Goal: Transaction & Acquisition: Purchase product/service

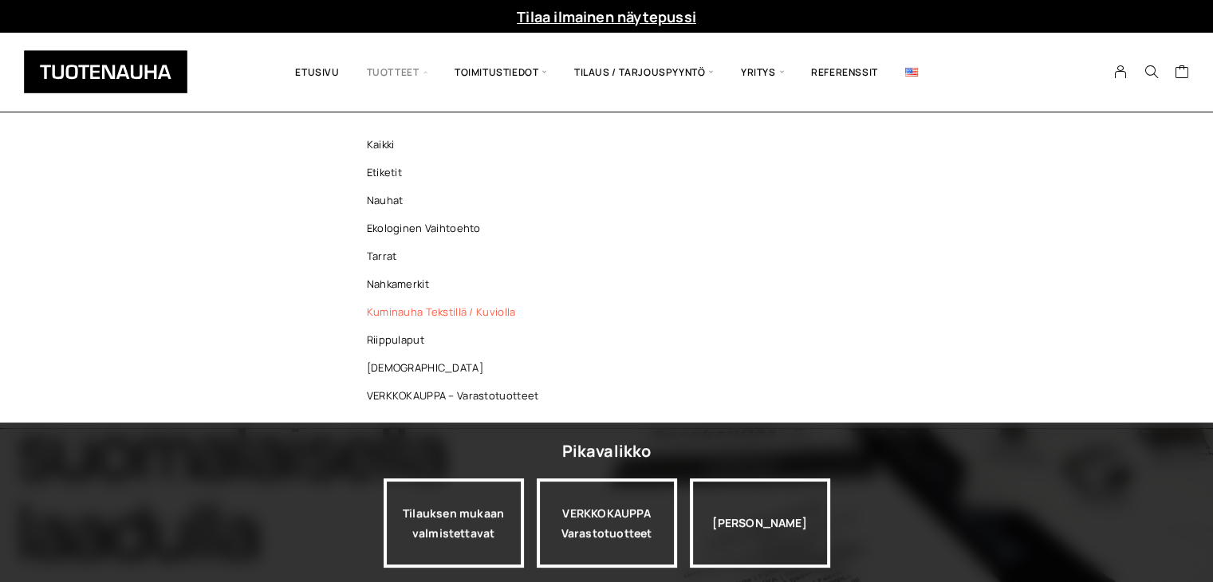
scroll to position [80, 0]
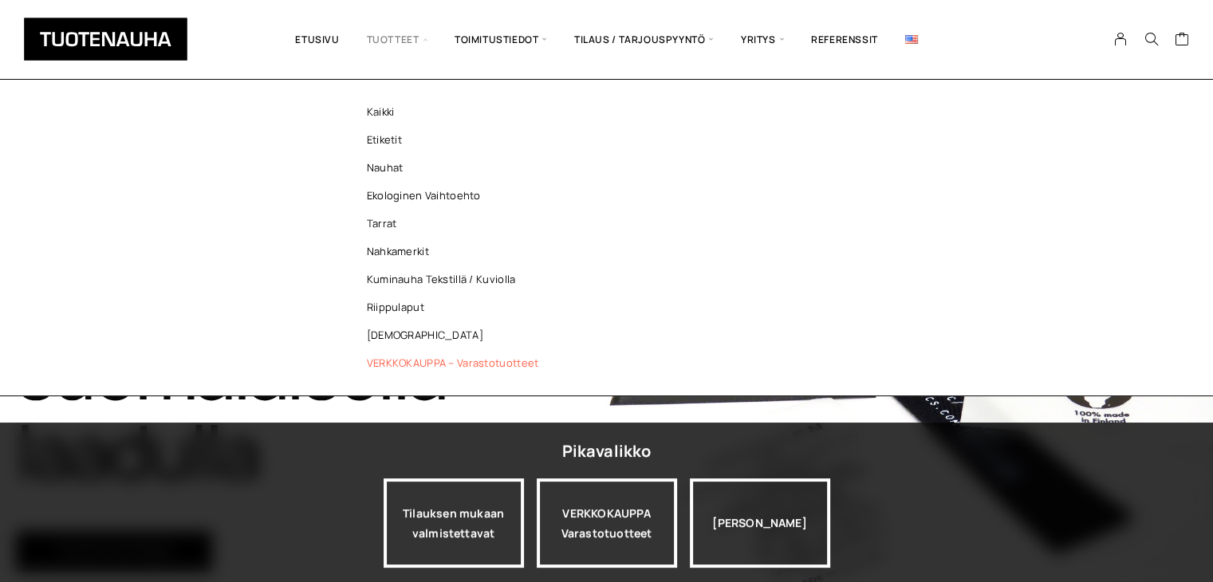
click at [403, 362] on link "VERKKOKAUPPA – Varastotuotteet" at bounding box center [456, 363] width 231 height 28
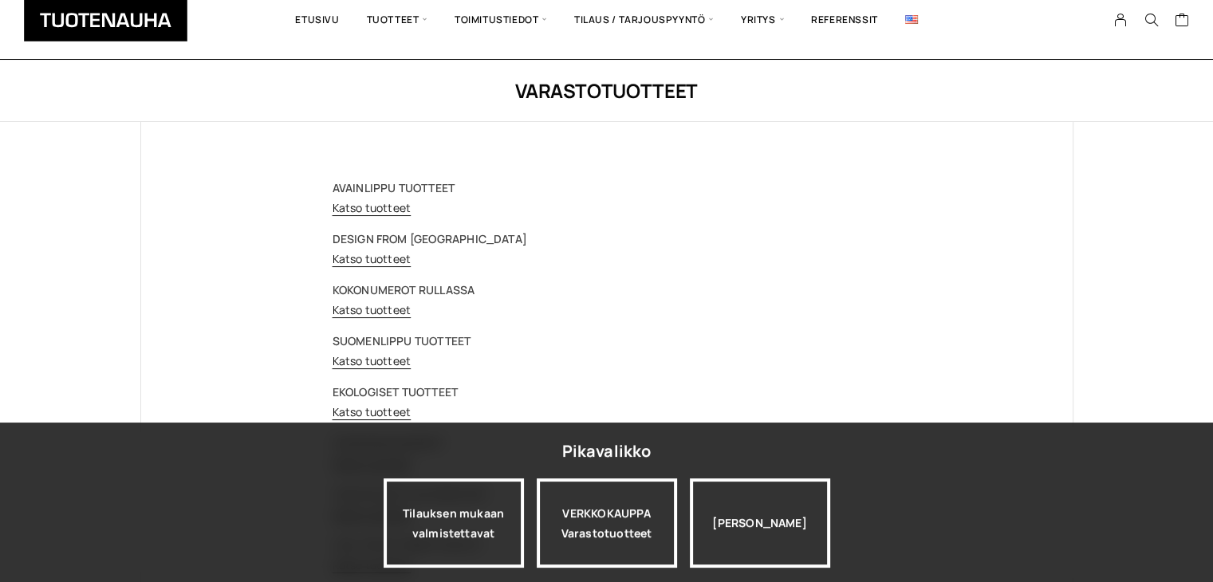
scroll to position [80, 0]
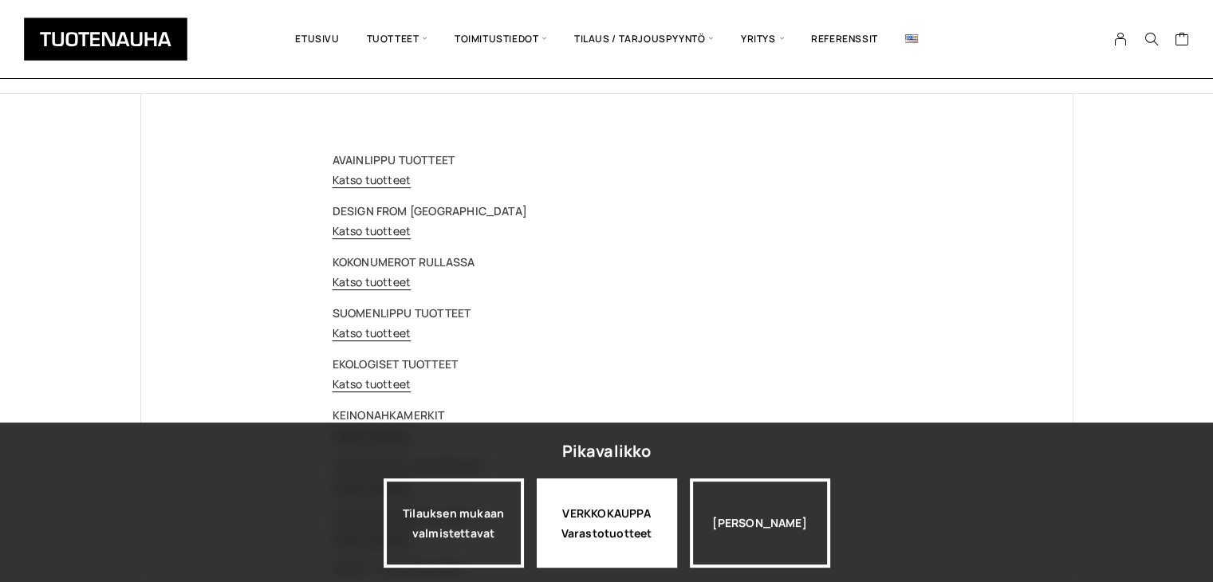
click at [622, 534] on div "VERKKOKAUPPA Varastotuotteet" at bounding box center [607, 522] width 140 height 89
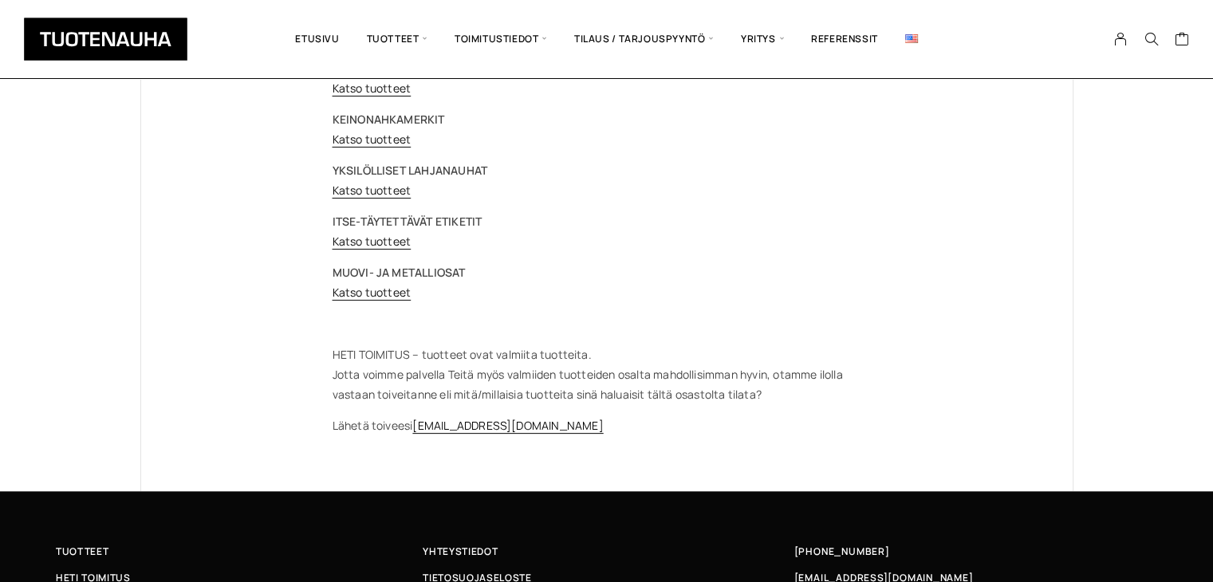
scroll to position [159, 0]
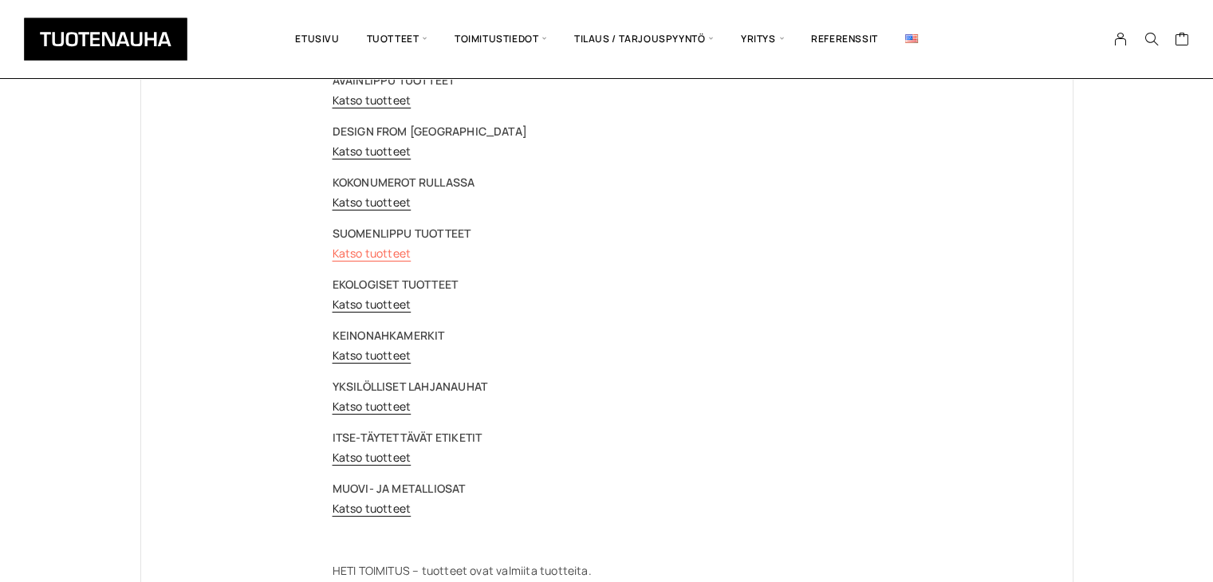
click at [385, 256] on link "Katso tuotteet" at bounding box center [372, 253] width 79 height 15
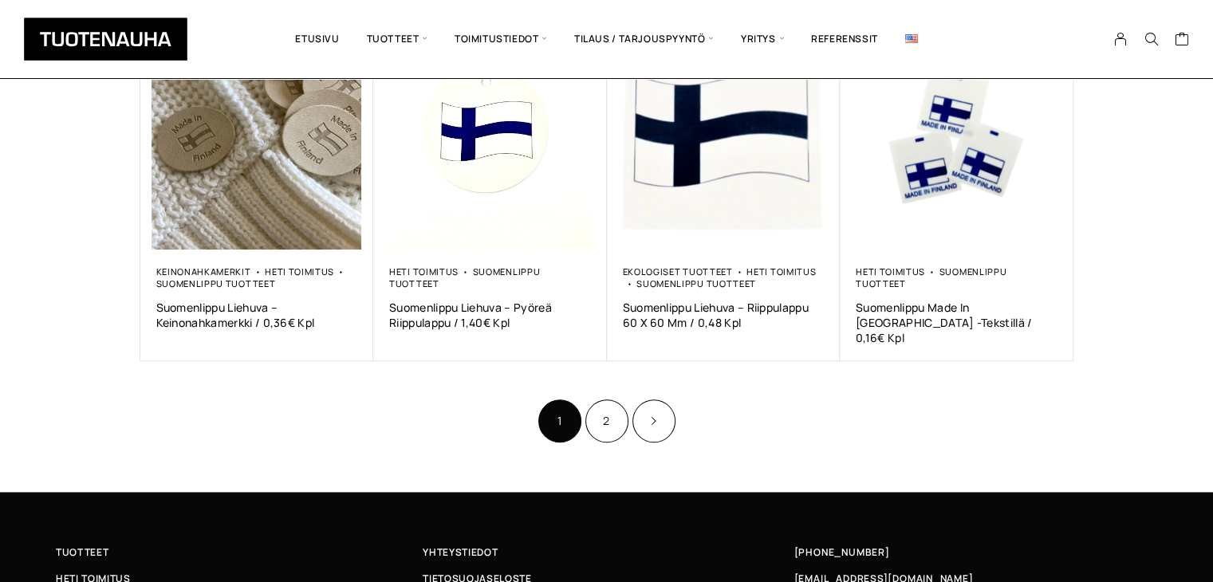
scroll to position [1037, 0]
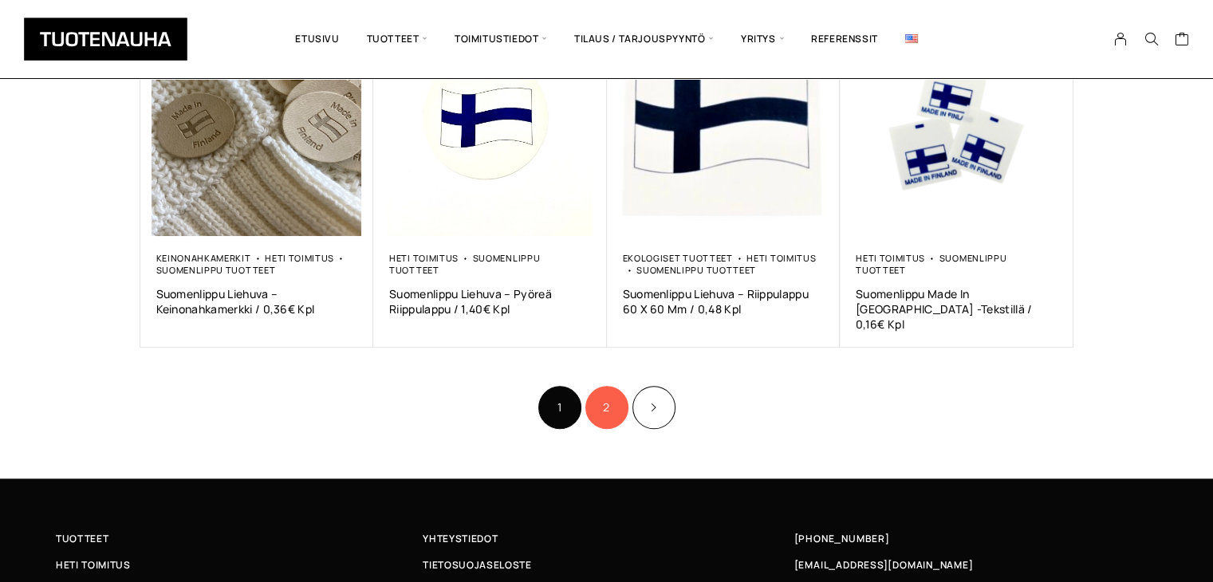
click at [612, 390] on link "2" at bounding box center [606, 407] width 43 height 43
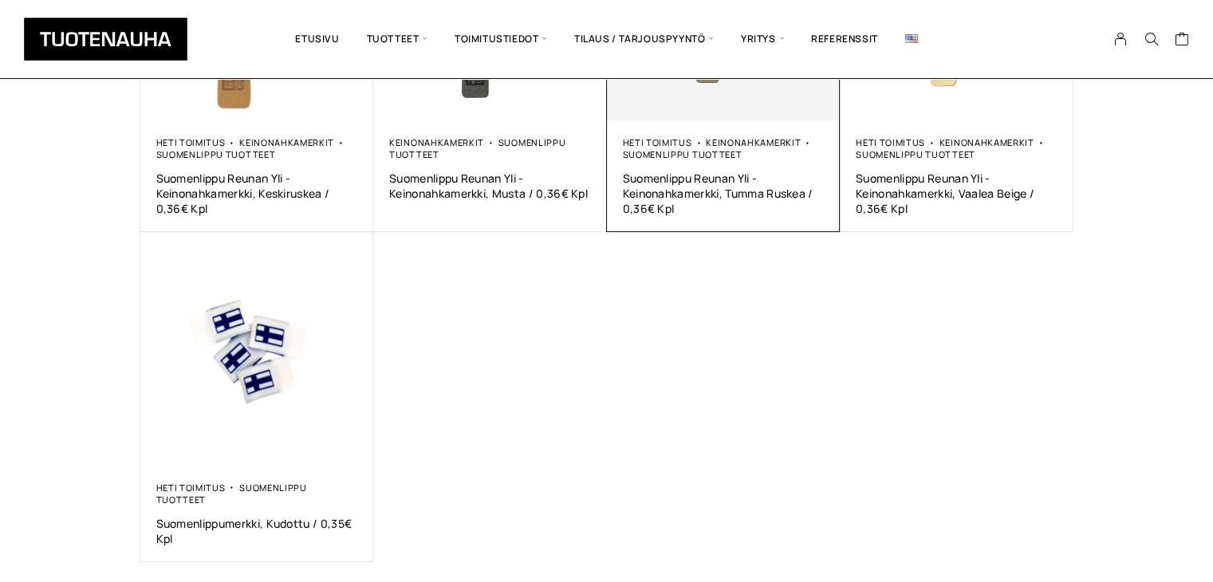
scroll to position [558, 0]
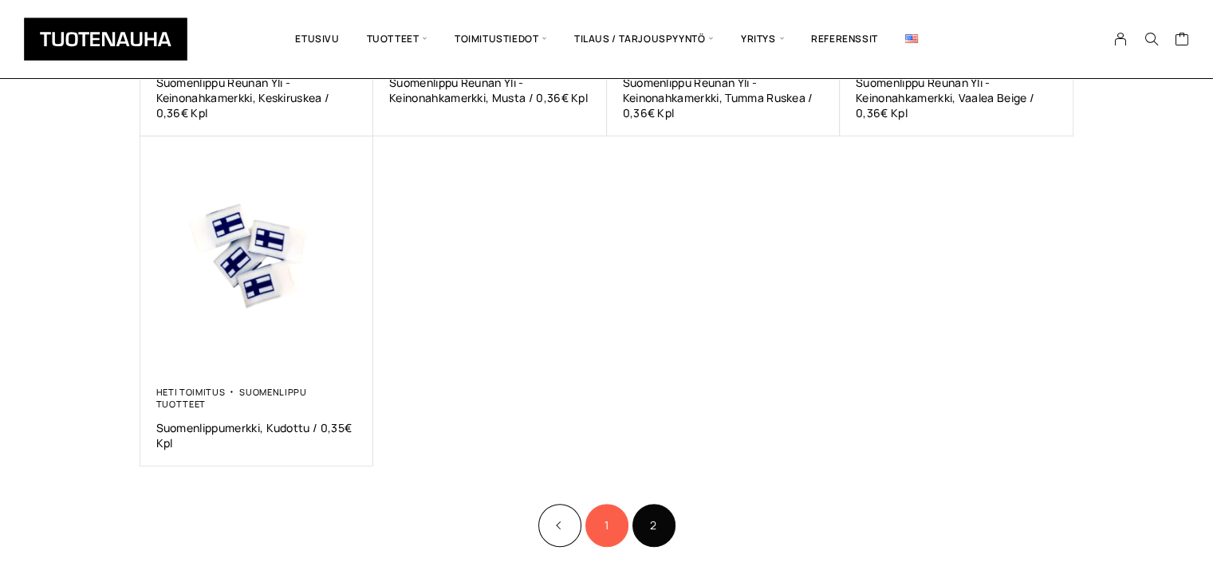
click at [605, 511] on link "1" at bounding box center [606, 525] width 43 height 43
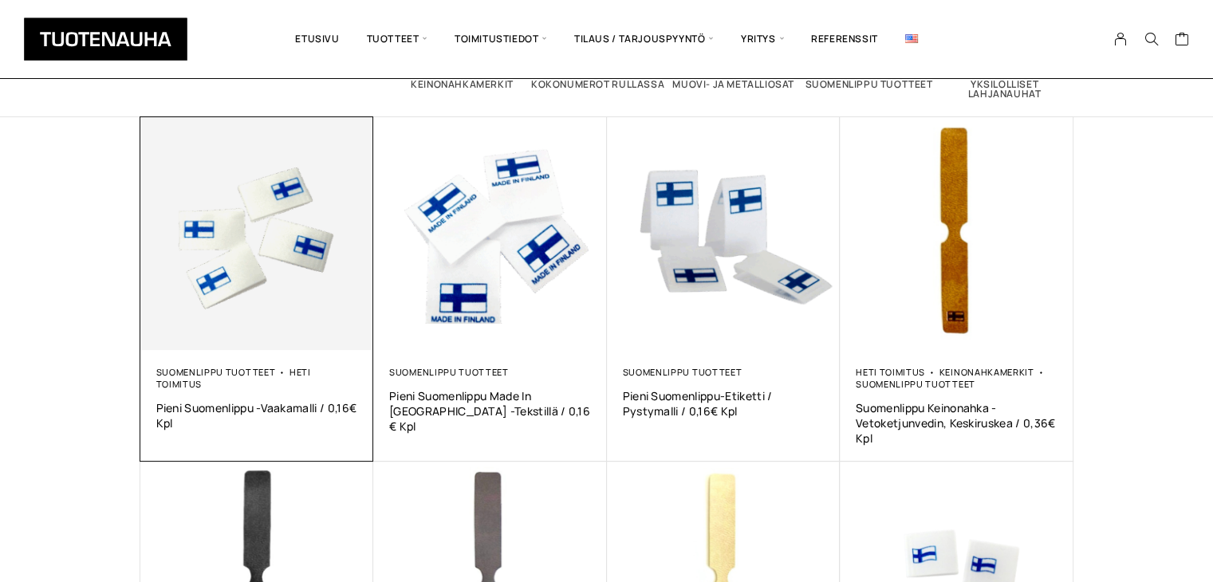
scroll to position [239, 0]
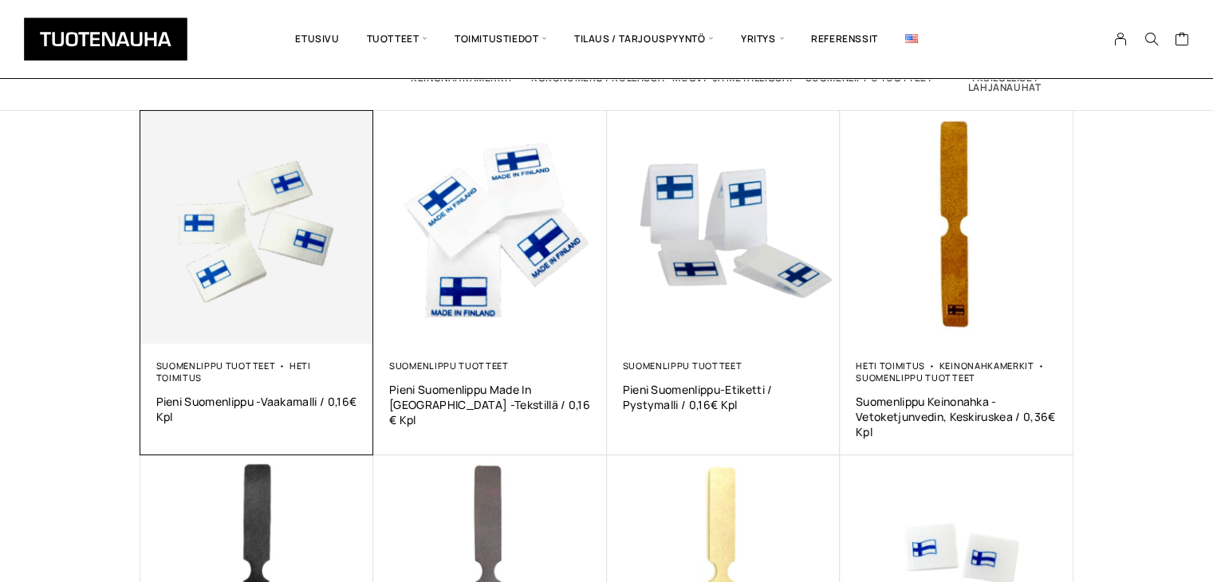
click at [307, 274] on img at bounding box center [257, 228] width 234 height 234
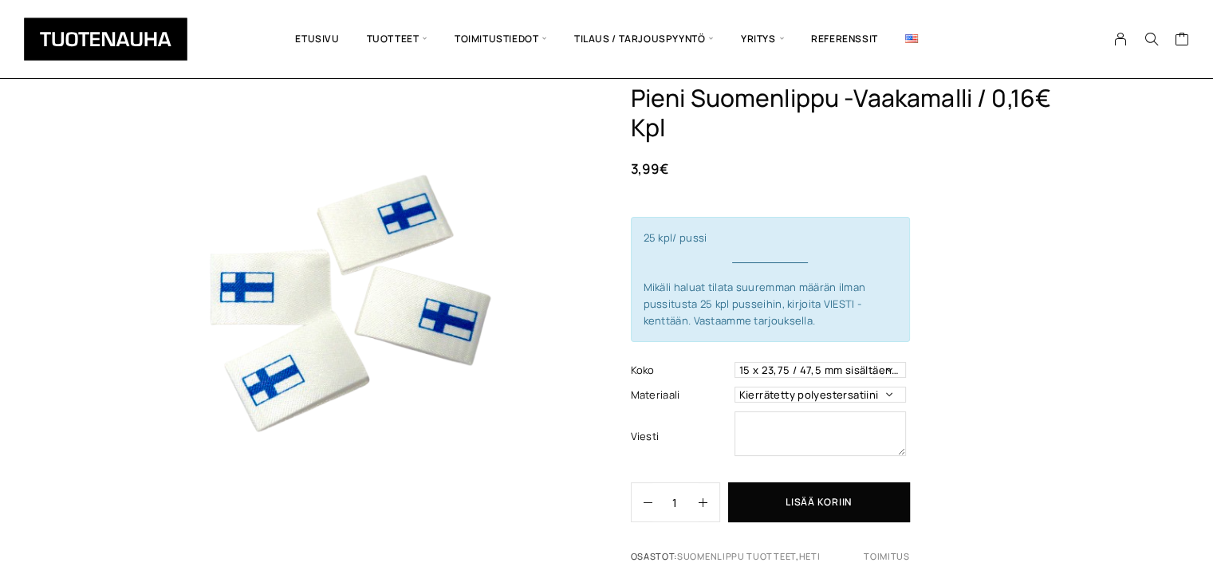
scroll to position [80, 0]
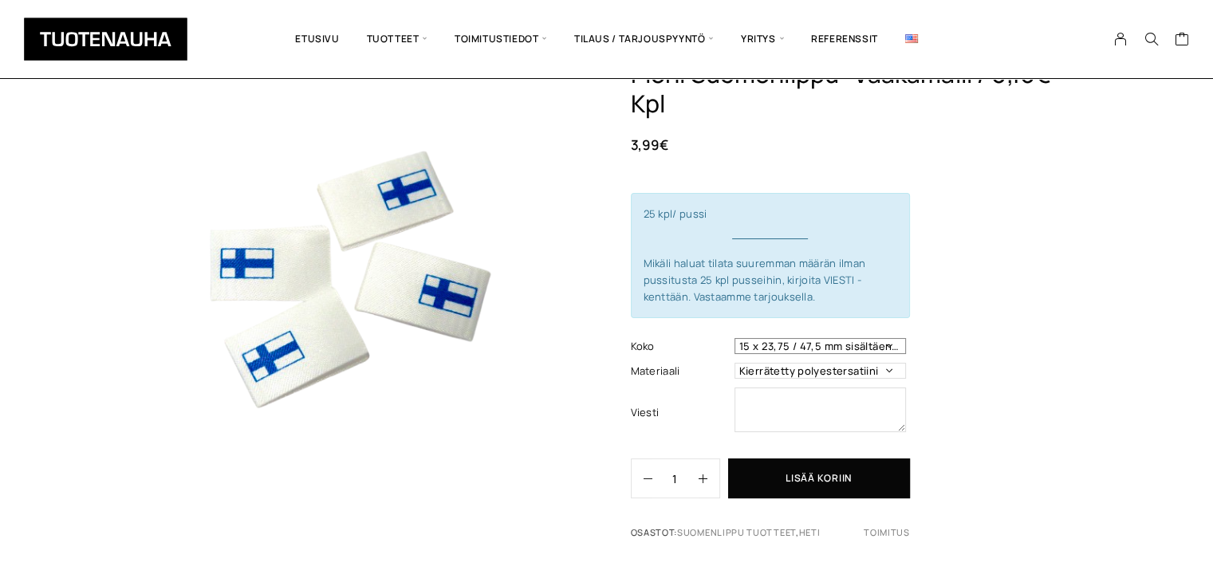
click at [858, 352] on select "15 x 23,75 / 47,5 mm sisältäen saumanvaran" at bounding box center [819, 346] width 171 height 16
click at [858, 372] on select "Kierrätetty polyestersatiini" at bounding box center [819, 371] width 171 height 16
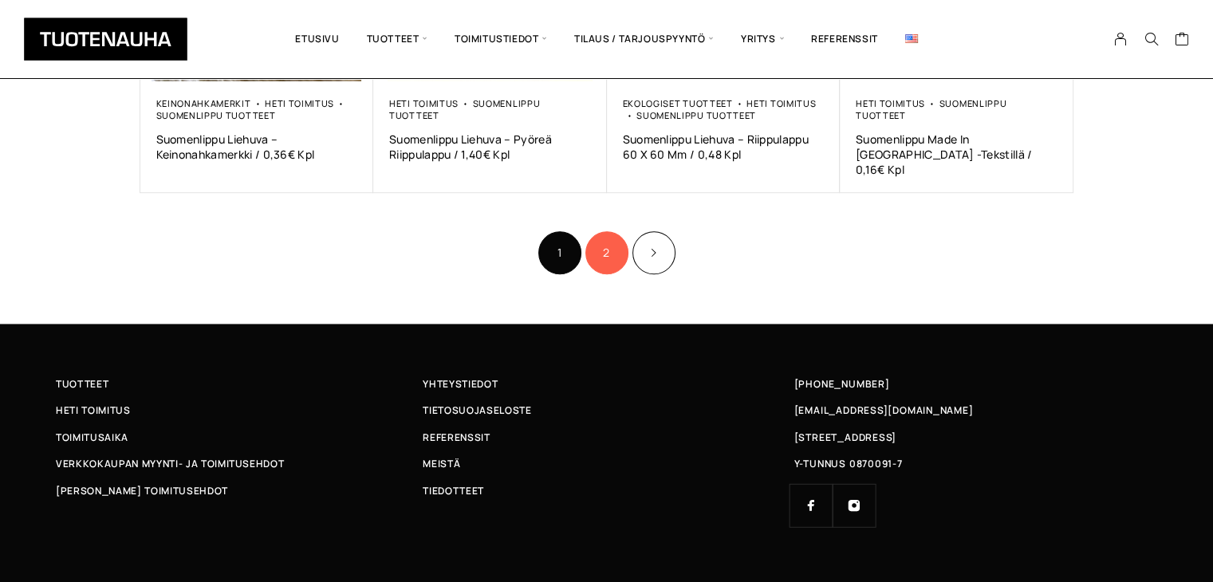
scroll to position [1197, 0]
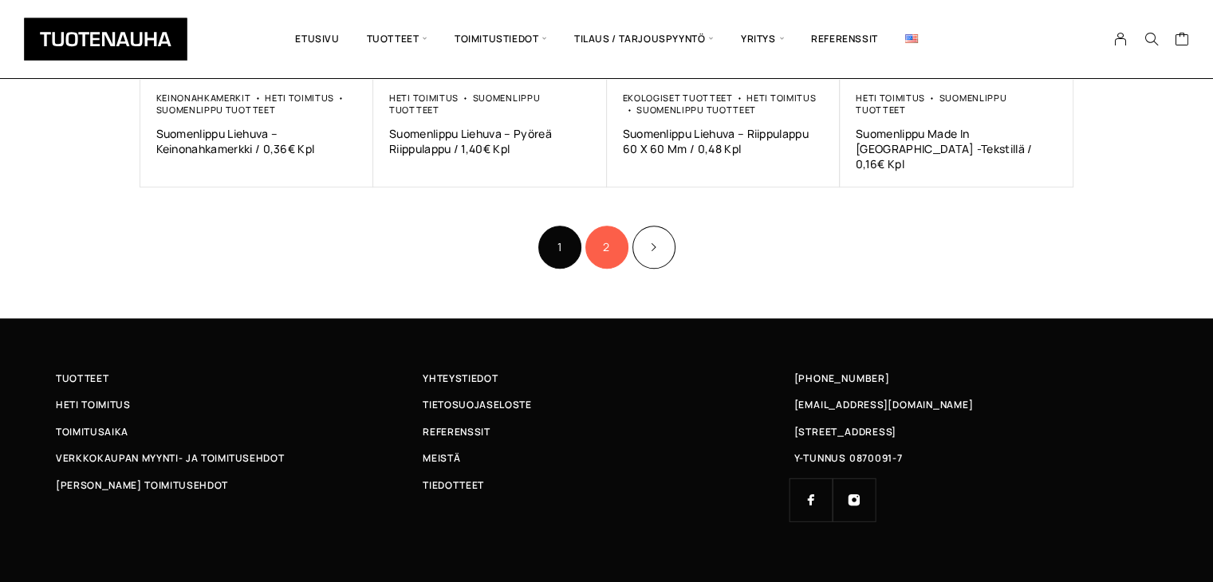
click at [603, 231] on link "2" at bounding box center [606, 247] width 43 height 43
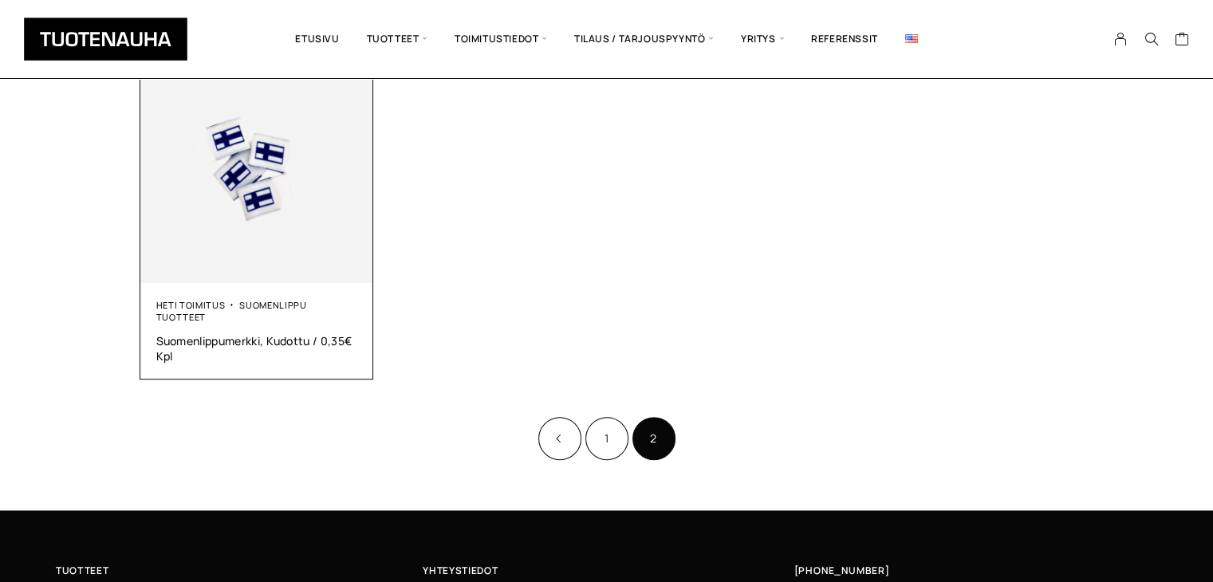
scroll to position [478, 0]
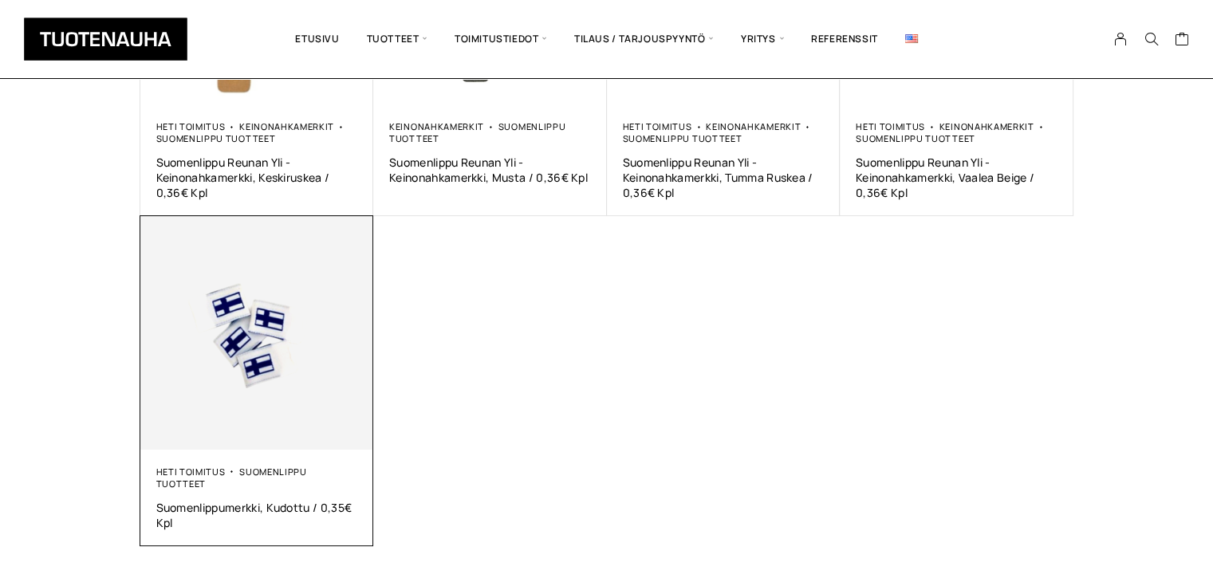
click at [242, 339] on img at bounding box center [257, 333] width 234 height 234
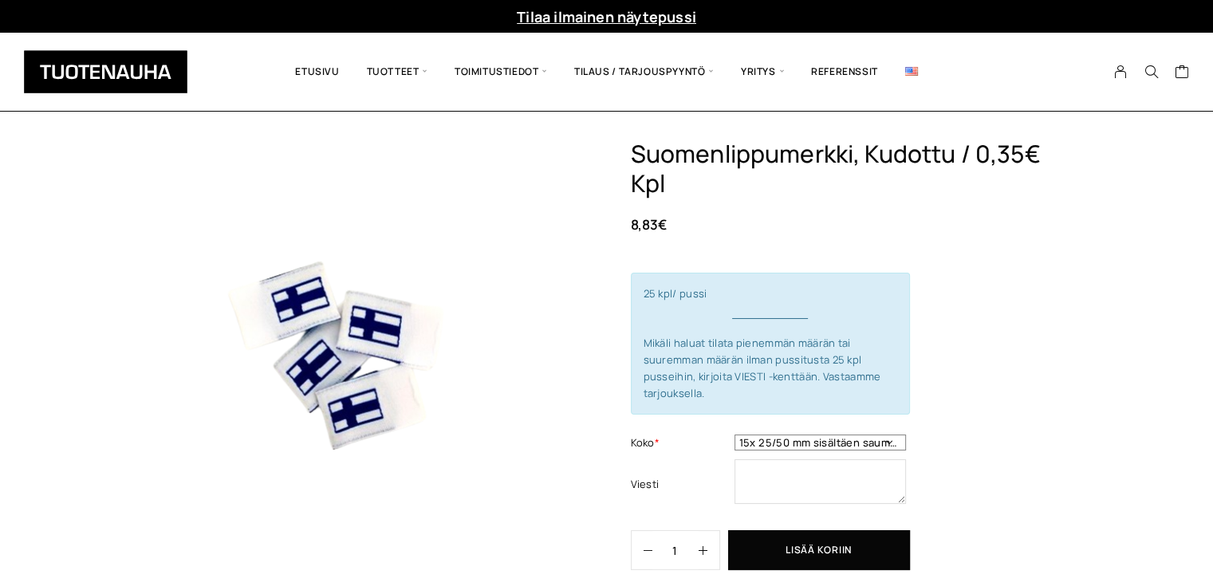
click at [856, 442] on select "15x 25/50 mm sisältäen saumanvaran" at bounding box center [819, 443] width 171 height 16
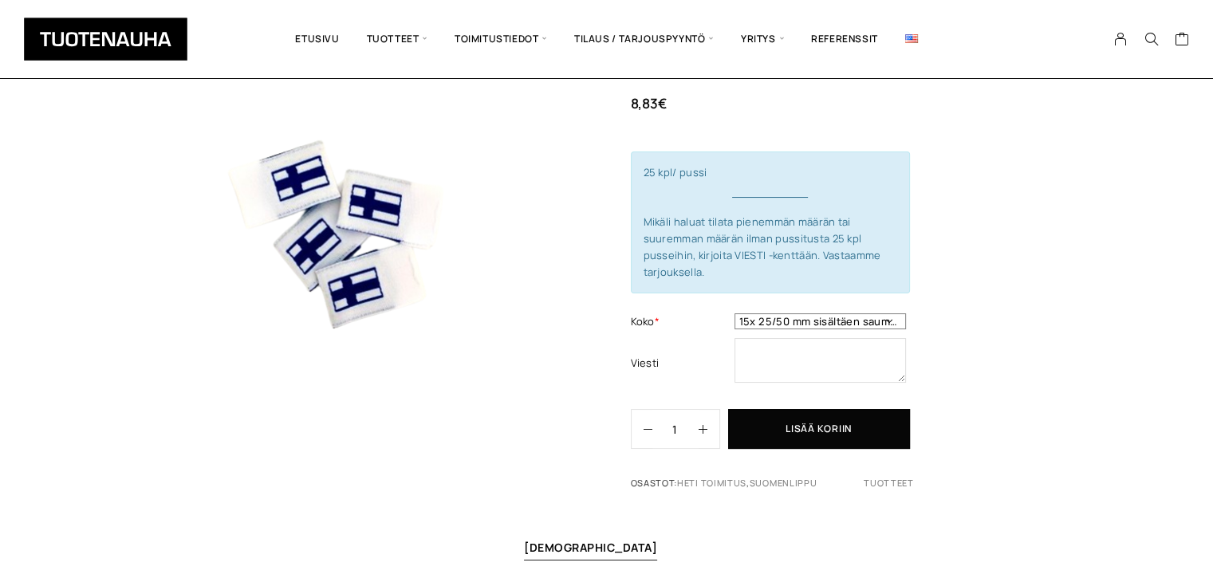
scroll to position [159, 0]
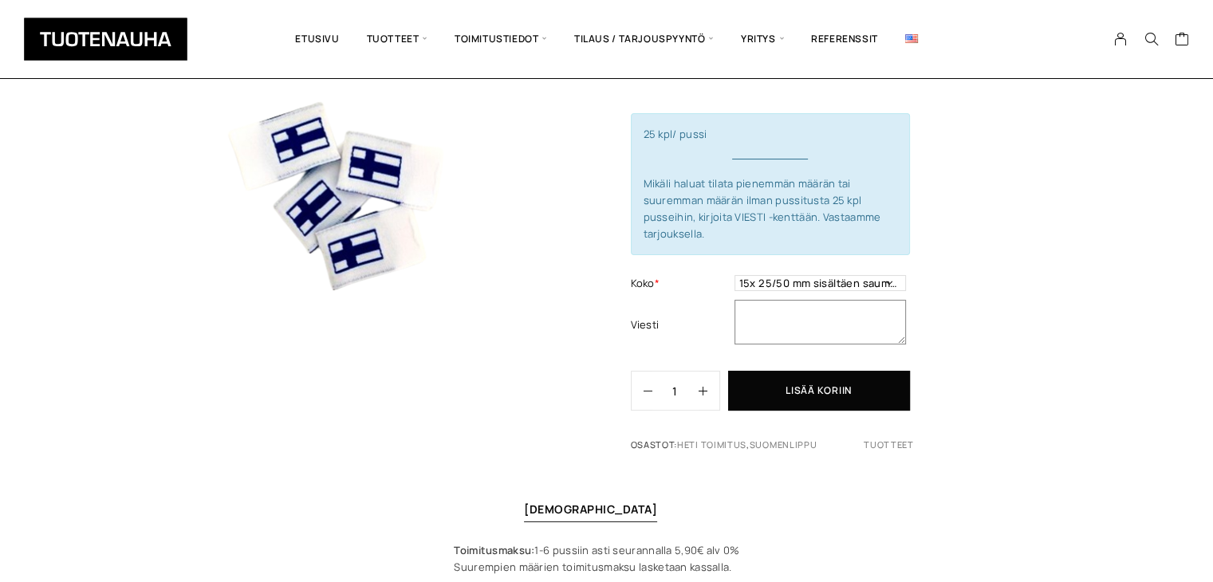
click at [797, 319] on textarea at bounding box center [819, 322] width 171 height 45
